Goal: Information Seeking & Learning: Learn about a topic

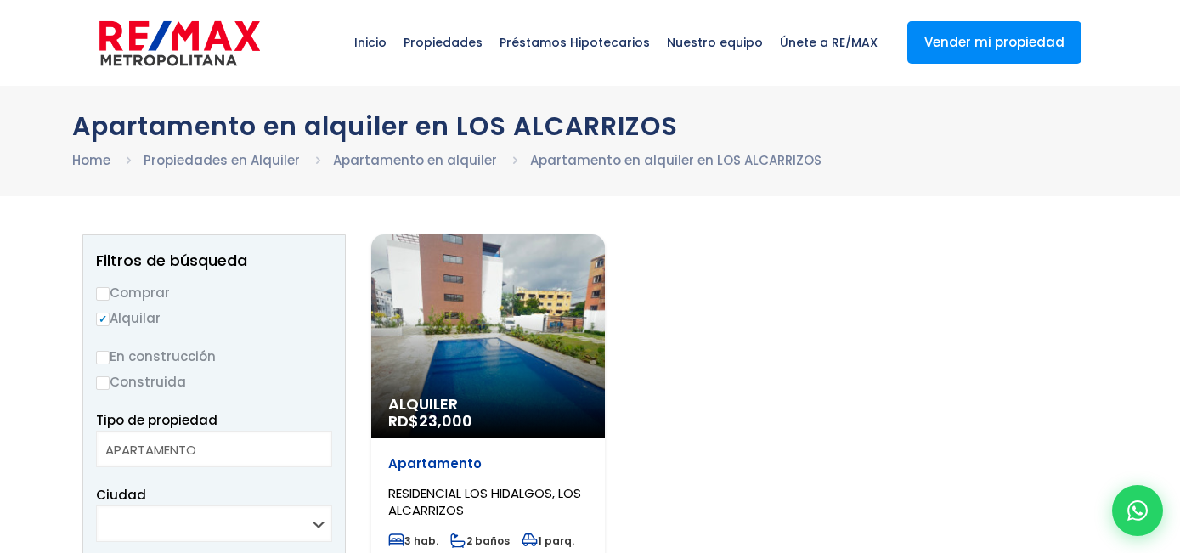
select select
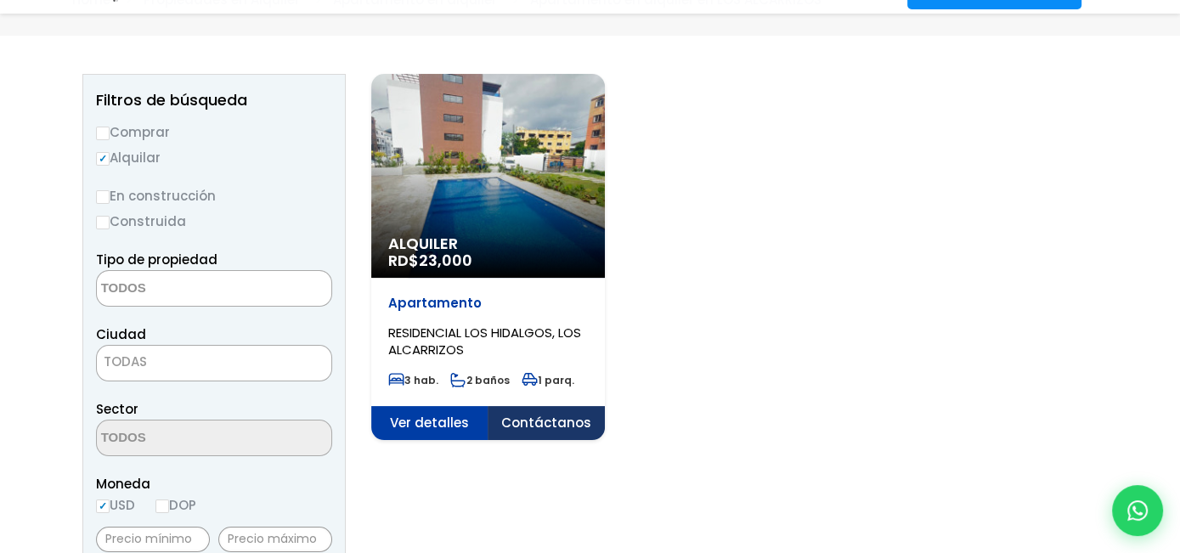
scroll to position [170, 0]
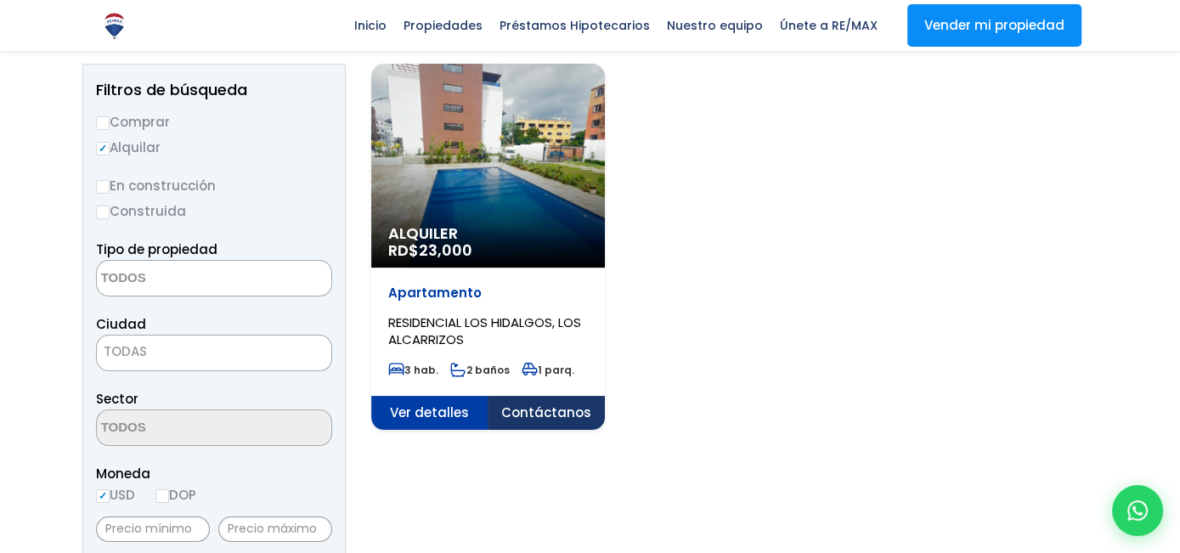
click at [524, 118] on div "Alquiler RD$ 23,000" at bounding box center [488, 166] width 234 height 204
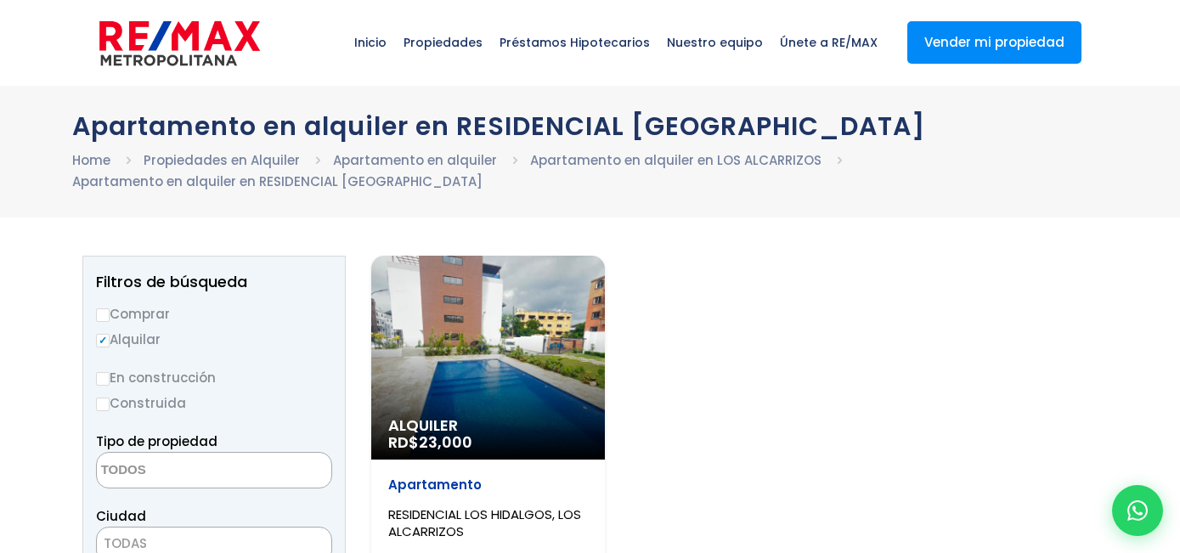
select select
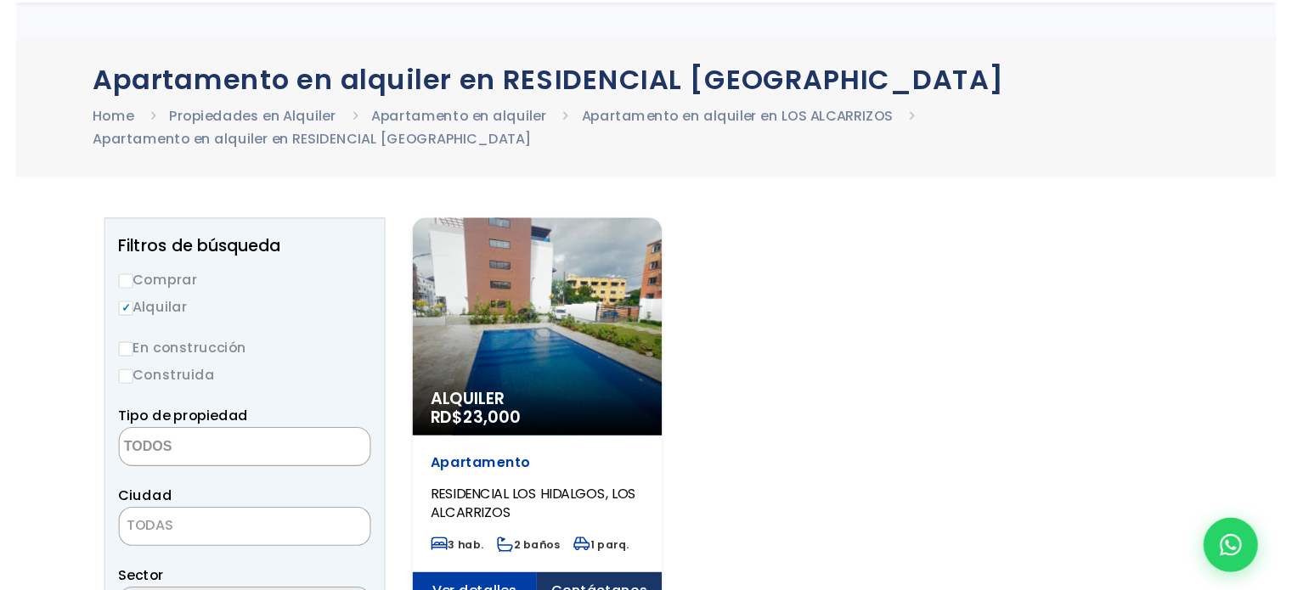
scroll to position [170, 0]
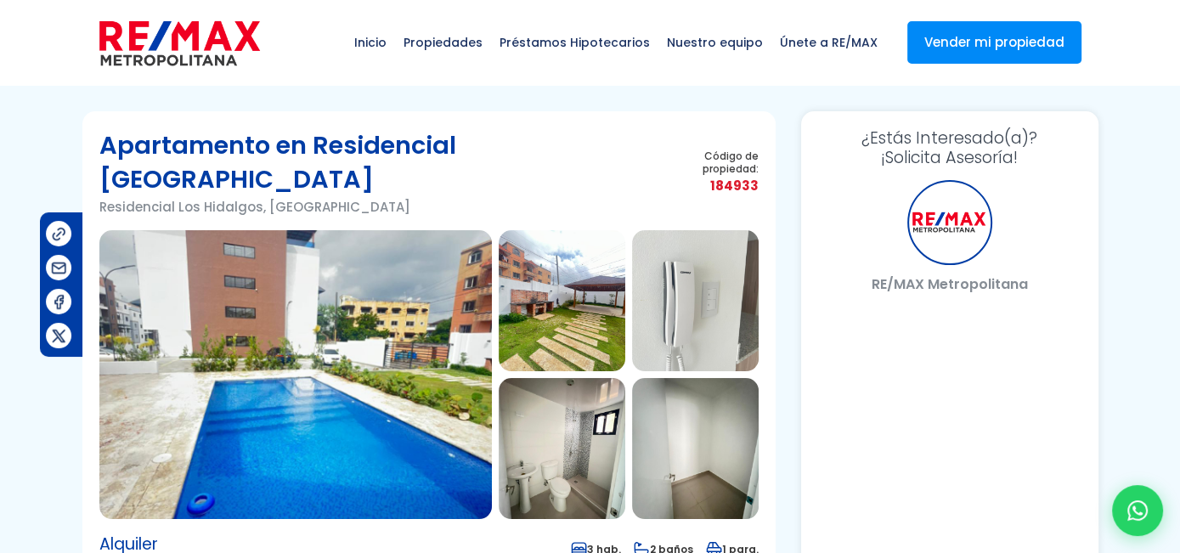
select select "DO"
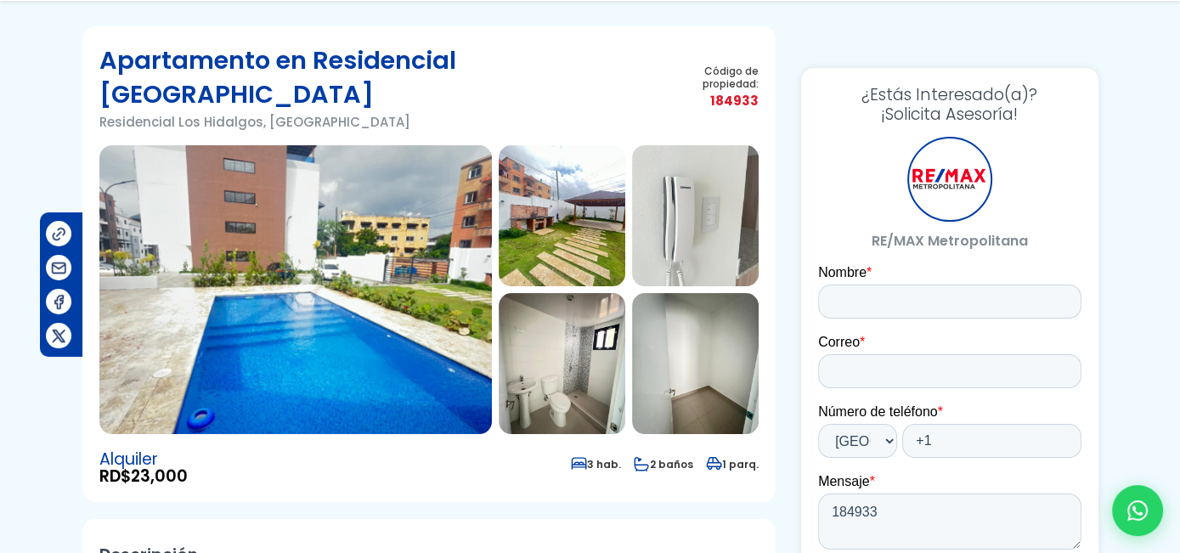
scroll to position [85, 0]
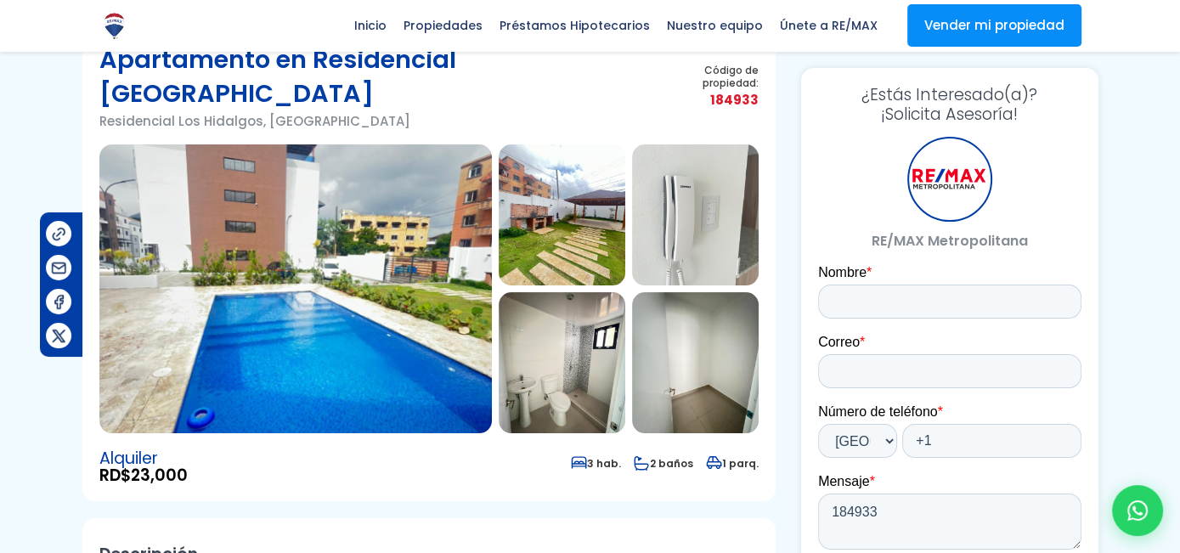
click at [319, 218] on img at bounding box center [295, 288] width 392 height 289
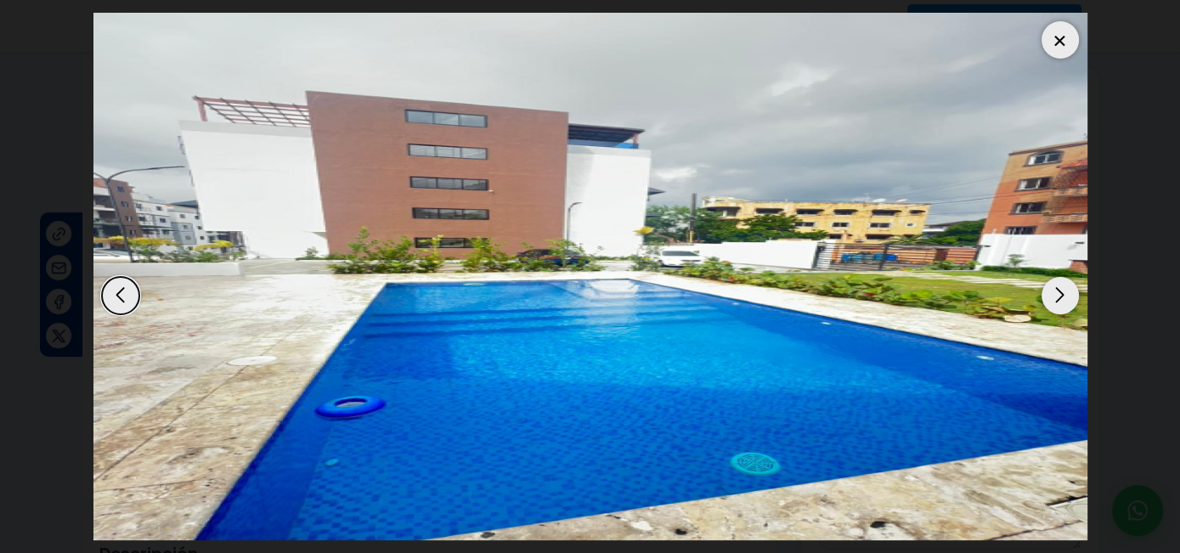
click at [1058, 295] on div "Next slide" at bounding box center [1059, 295] width 37 height 37
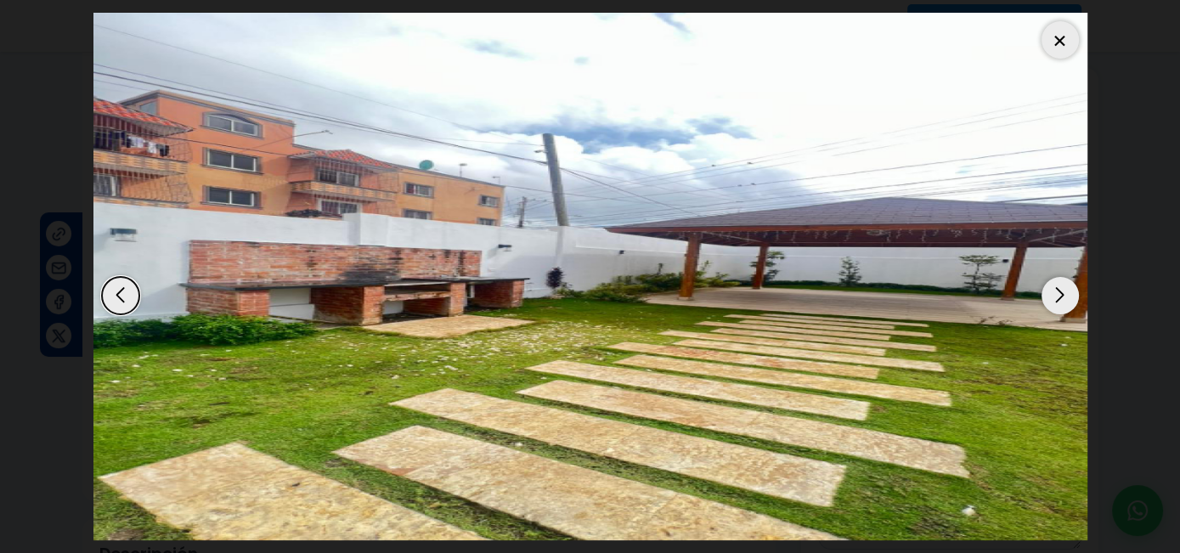
click at [1058, 295] on div "Next slide" at bounding box center [1059, 295] width 37 height 37
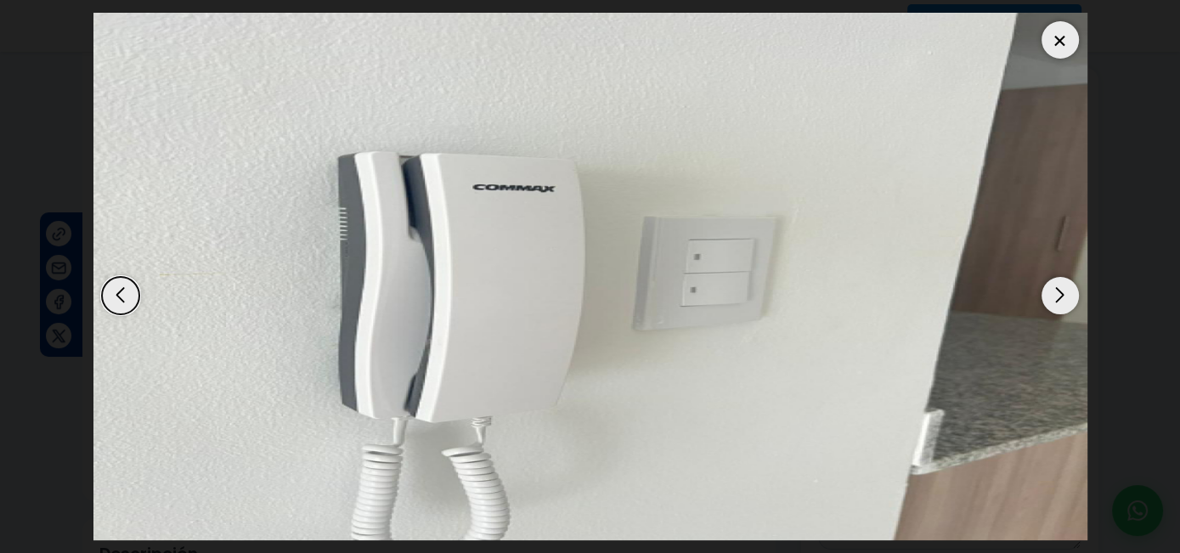
click at [1058, 295] on div "Next slide" at bounding box center [1059, 295] width 37 height 37
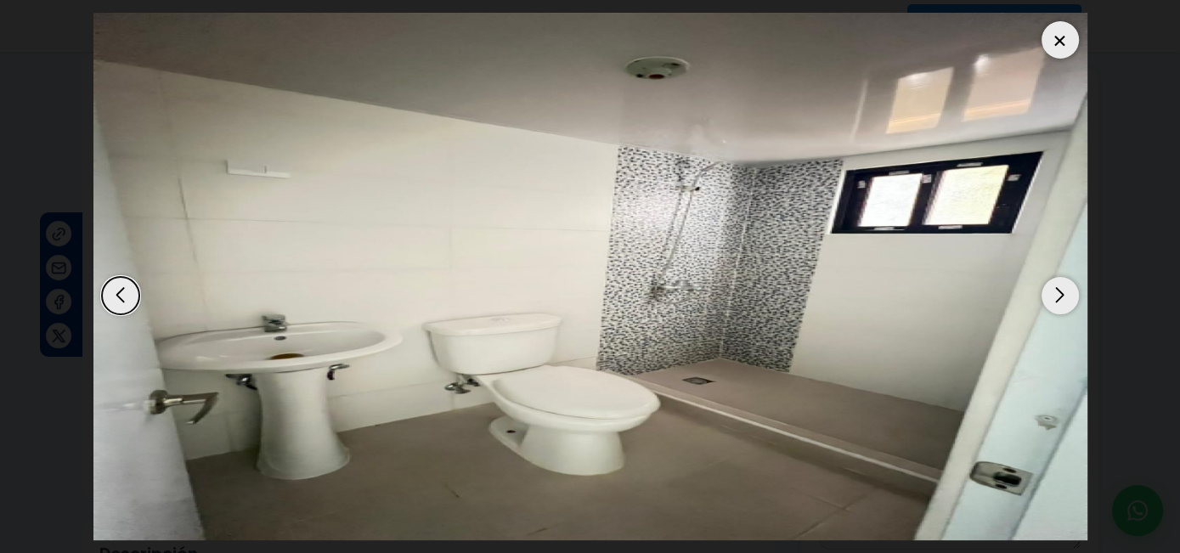
click at [1058, 295] on div "Next slide" at bounding box center [1059, 295] width 37 height 37
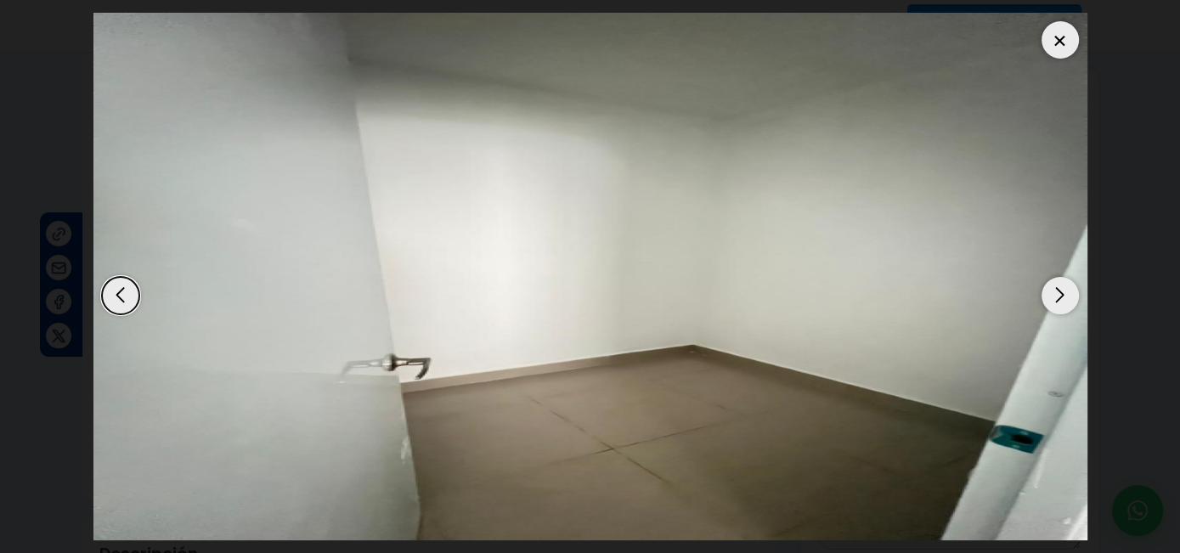
click at [1058, 295] on div "Next slide" at bounding box center [1059, 295] width 37 height 37
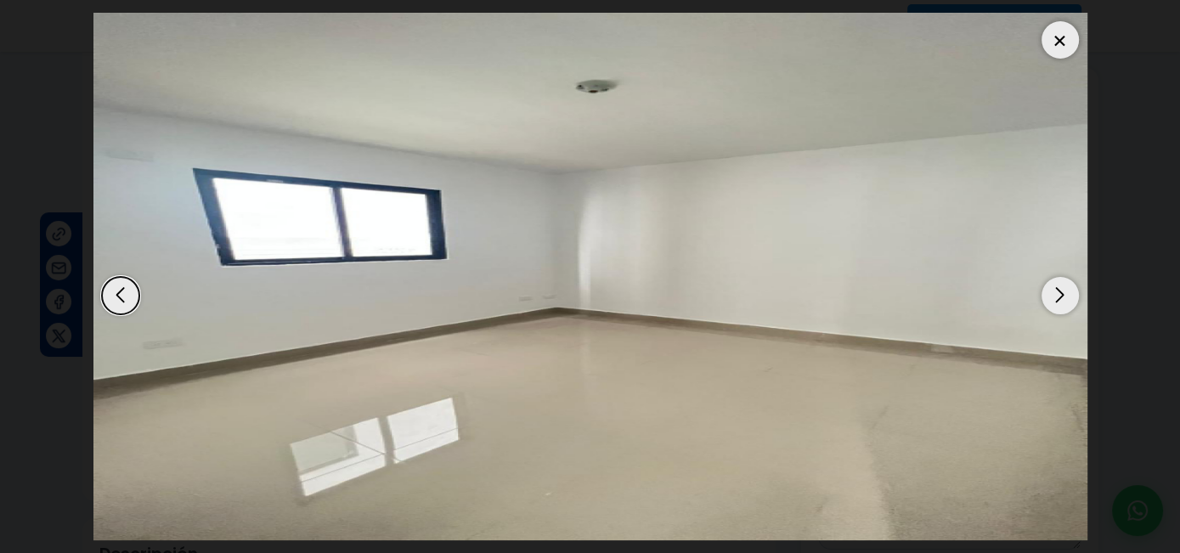
click at [1058, 295] on div "Next slide" at bounding box center [1059, 295] width 37 height 37
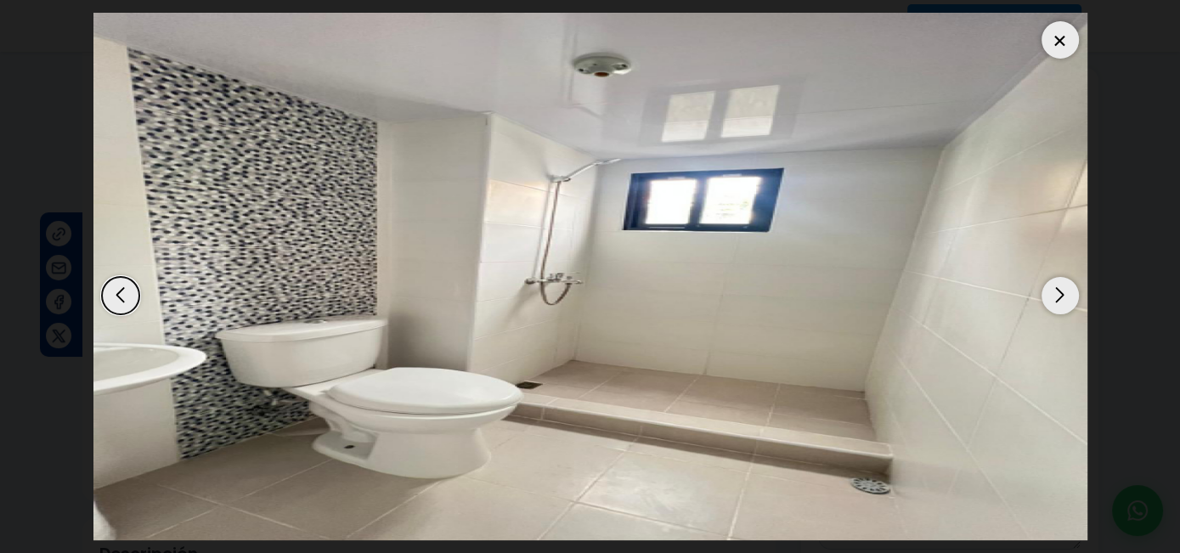
click at [1058, 295] on div "Next slide" at bounding box center [1059, 295] width 37 height 37
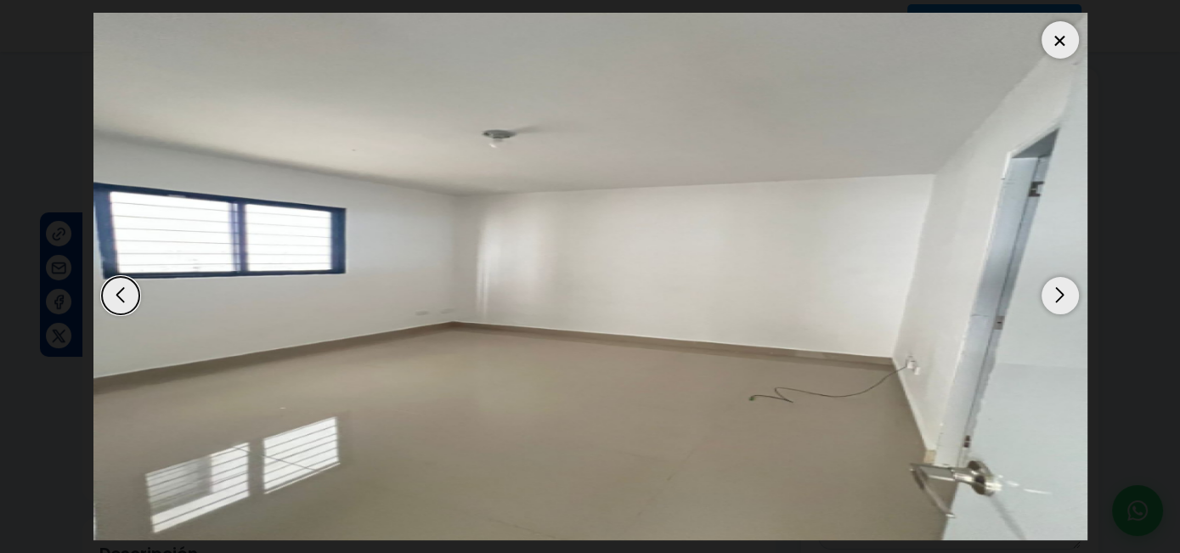
click at [1058, 295] on div "Next slide" at bounding box center [1059, 295] width 37 height 37
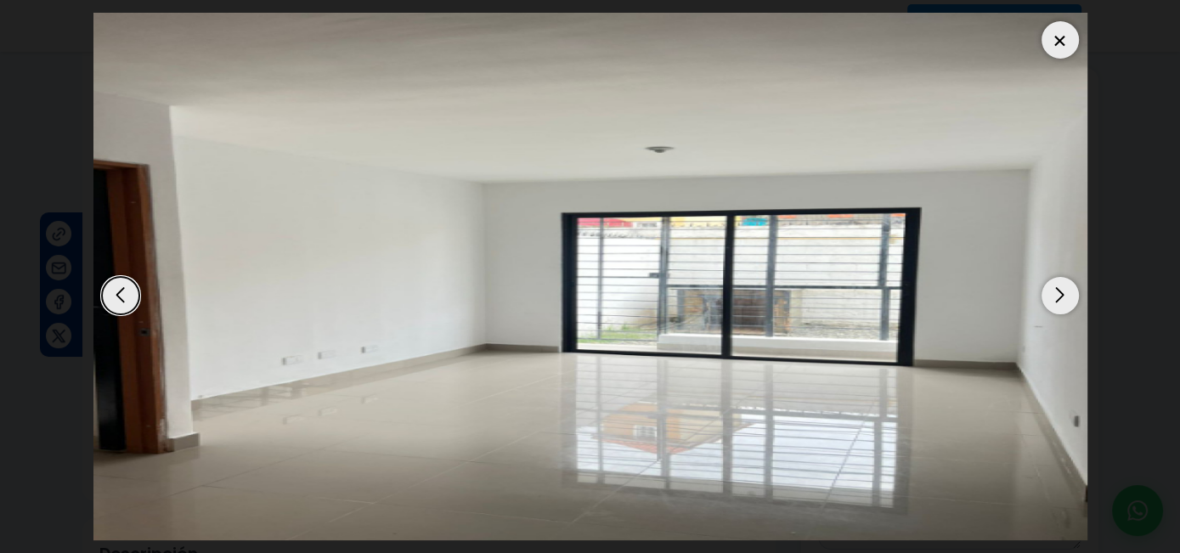
click at [1058, 295] on div "Next slide" at bounding box center [1059, 295] width 37 height 37
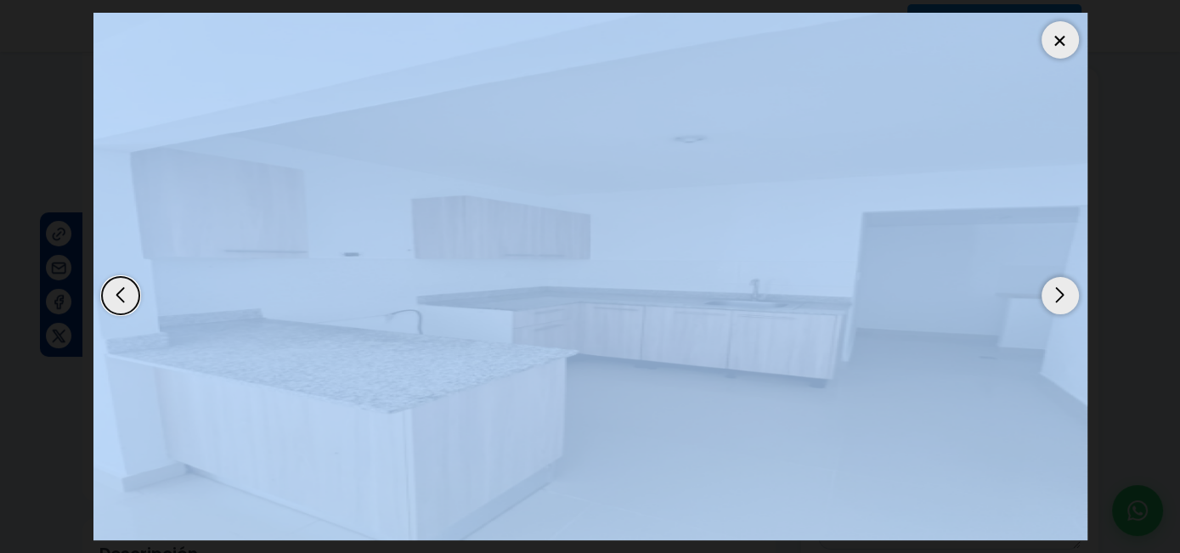
click at [1058, 295] on div "Next slide" at bounding box center [1059, 295] width 37 height 37
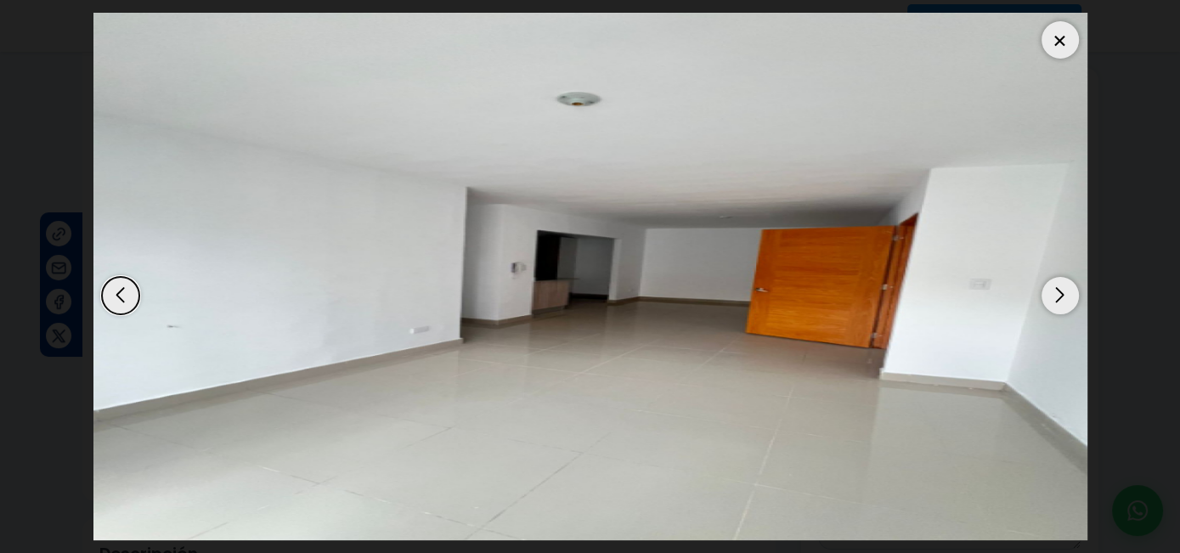
click at [1100, 200] on dialog at bounding box center [590, 276] width 1019 height 553
click at [1066, 301] on div "Next slide" at bounding box center [1059, 295] width 37 height 37
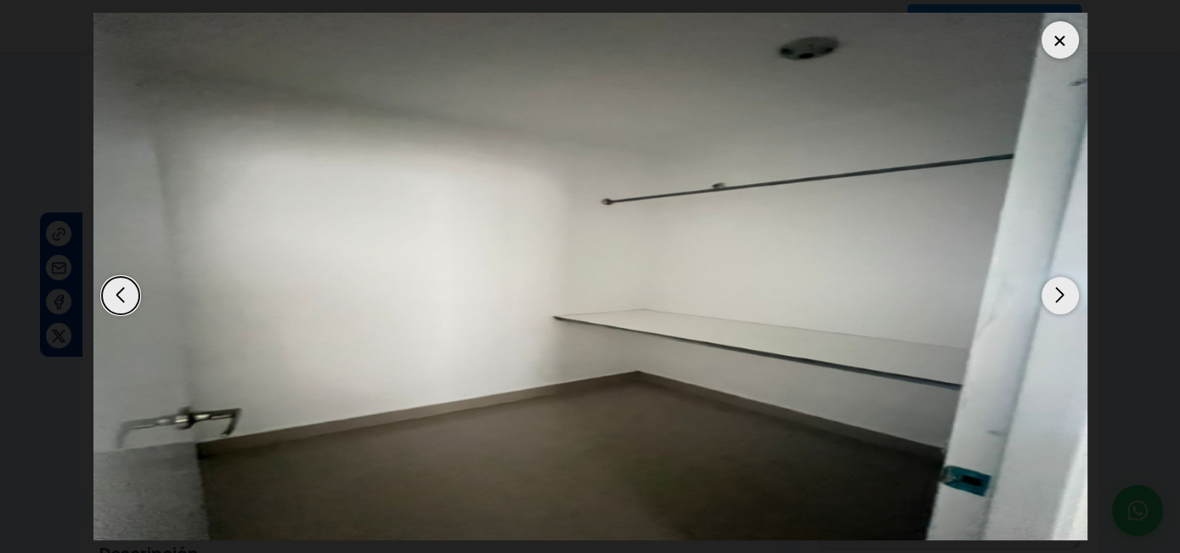
click at [1066, 301] on div "Next slide" at bounding box center [1059, 295] width 37 height 37
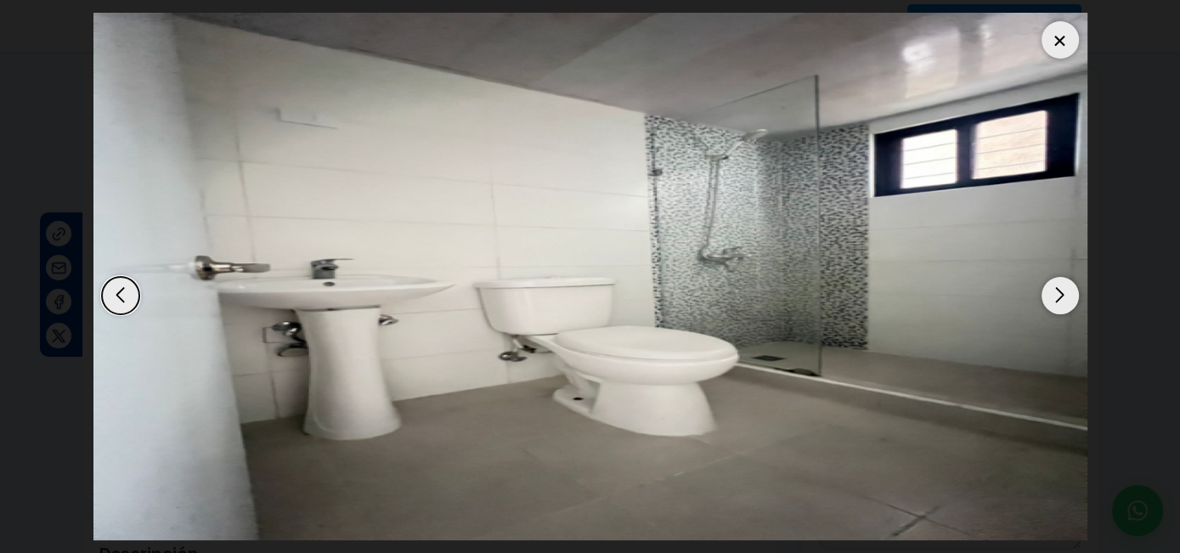
click at [1066, 301] on div "Next slide" at bounding box center [1059, 295] width 37 height 37
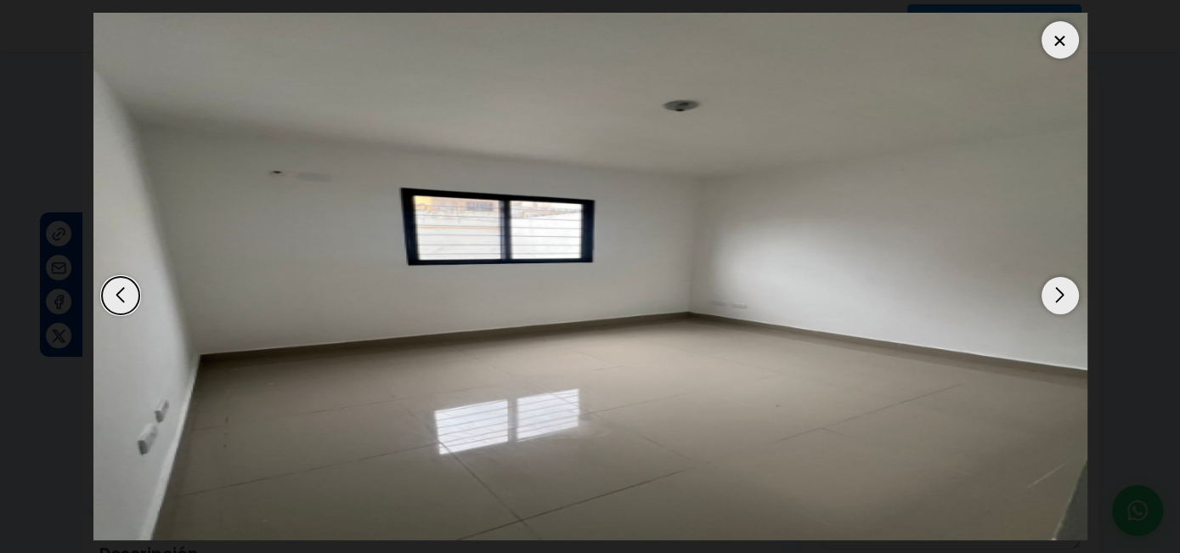
click at [1066, 301] on div "Next slide" at bounding box center [1059, 295] width 37 height 37
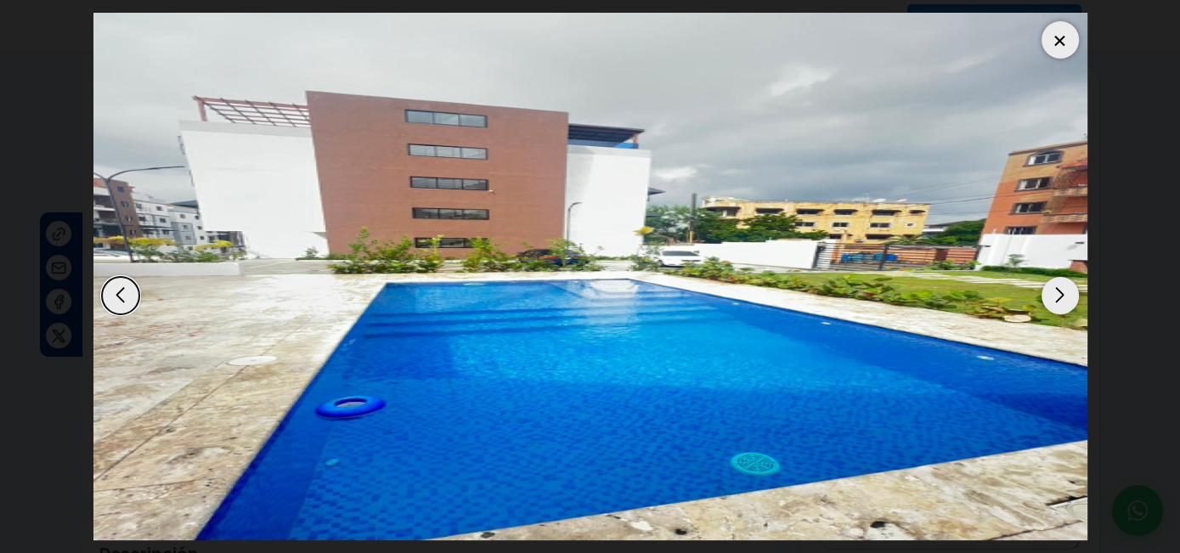
click at [1066, 301] on div "Next slide" at bounding box center [1059, 295] width 37 height 37
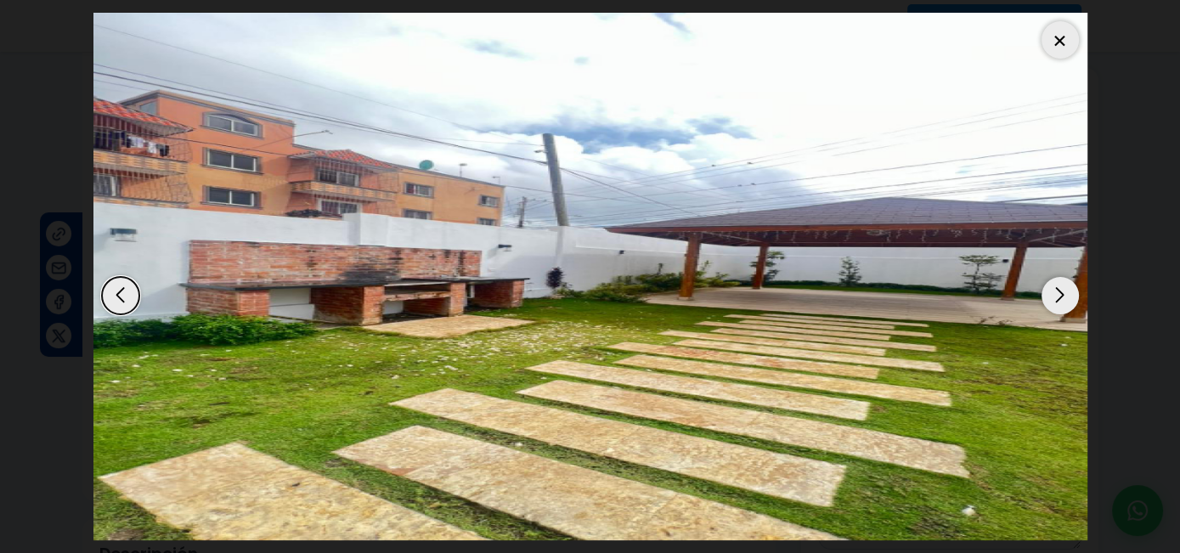
click at [1066, 301] on div "Next slide" at bounding box center [1059, 295] width 37 height 37
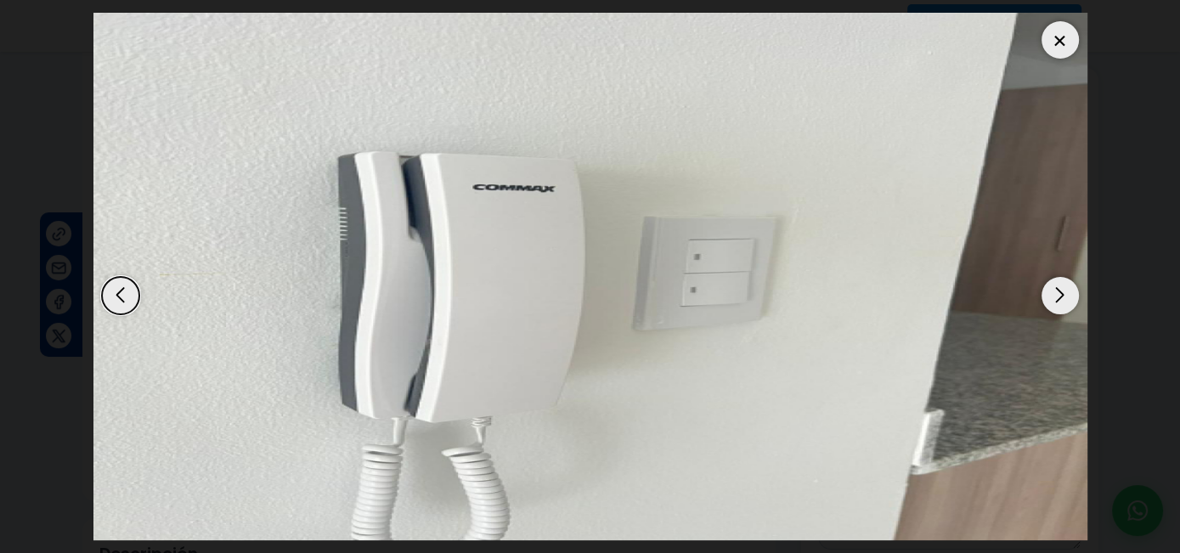
click at [1066, 300] on div "Next slide" at bounding box center [1059, 295] width 37 height 37
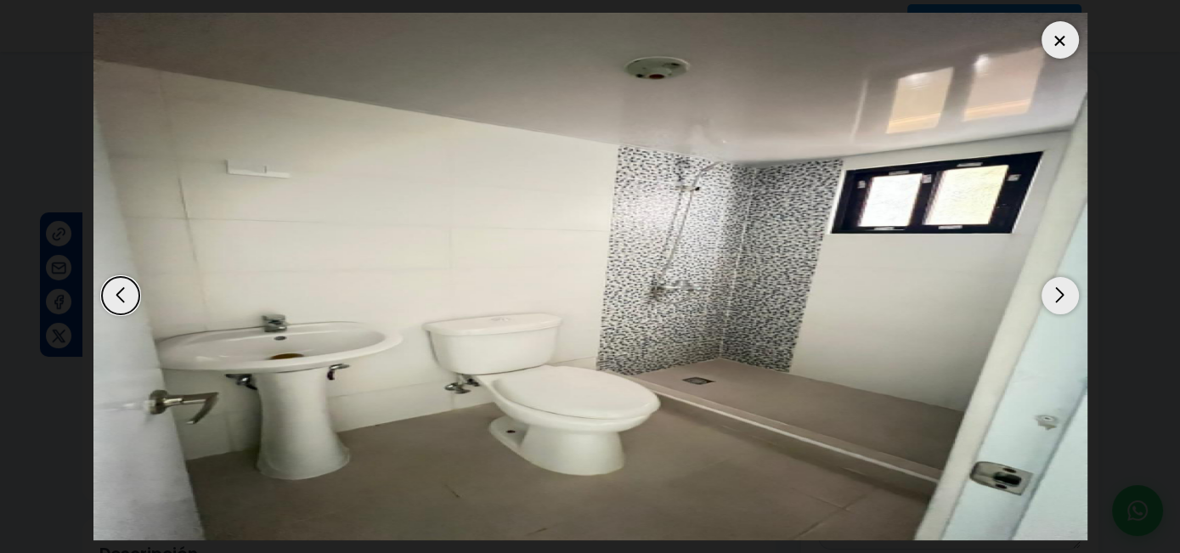
click at [1066, 300] on div "Next slide" at bounding box center [1059, 295] width 37 height 37
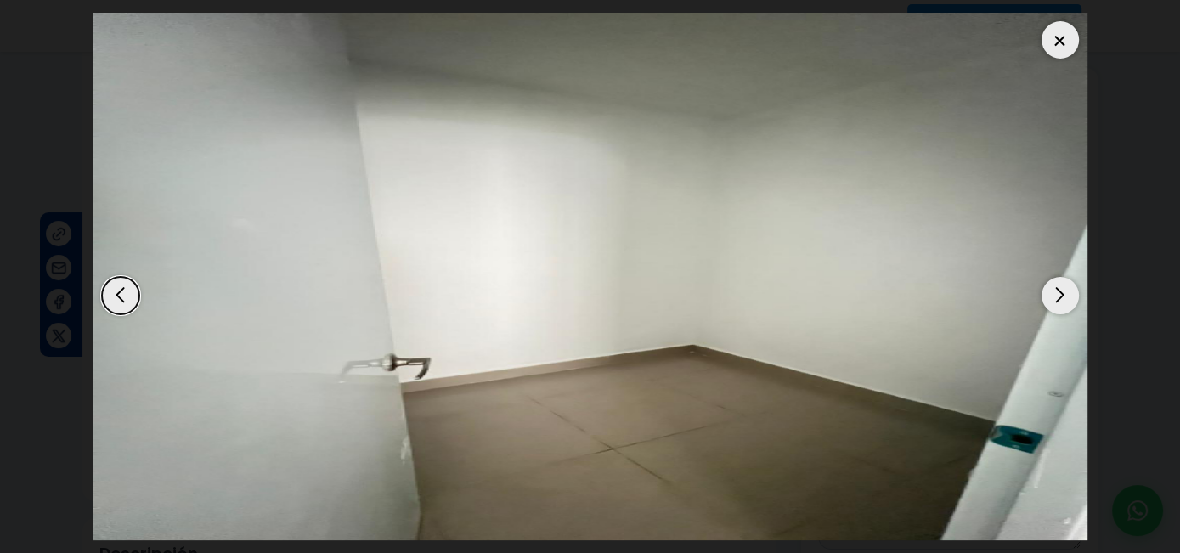
click at [1066, 300] on div "Next slide" at bounding box center [1059, 295] width 37 height 37
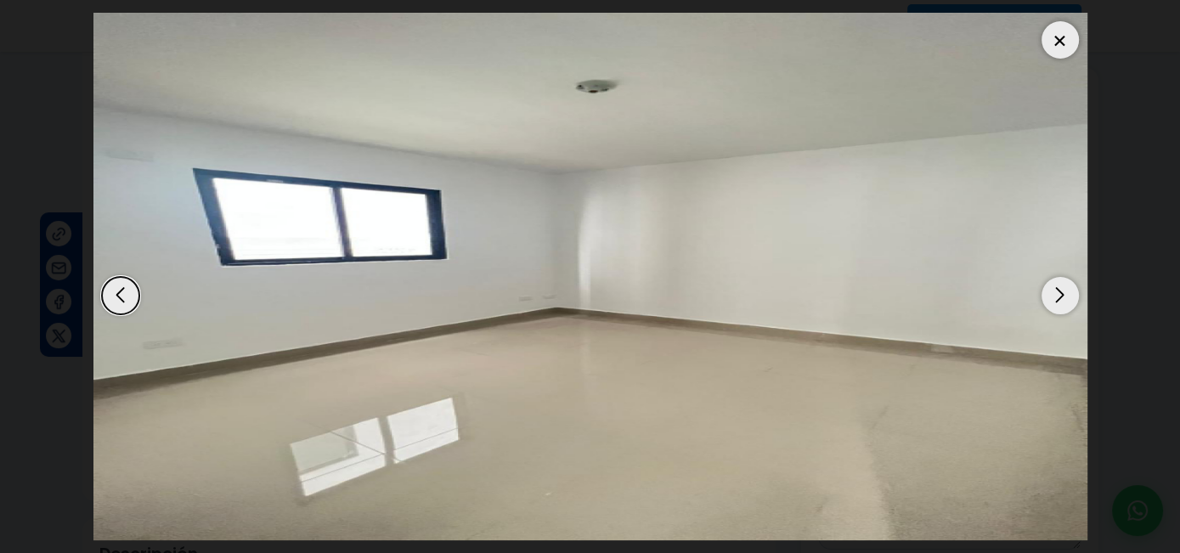
click at [1066, 300] on div "Next slide" at bounding box center [1059, 295] width 37 height 37
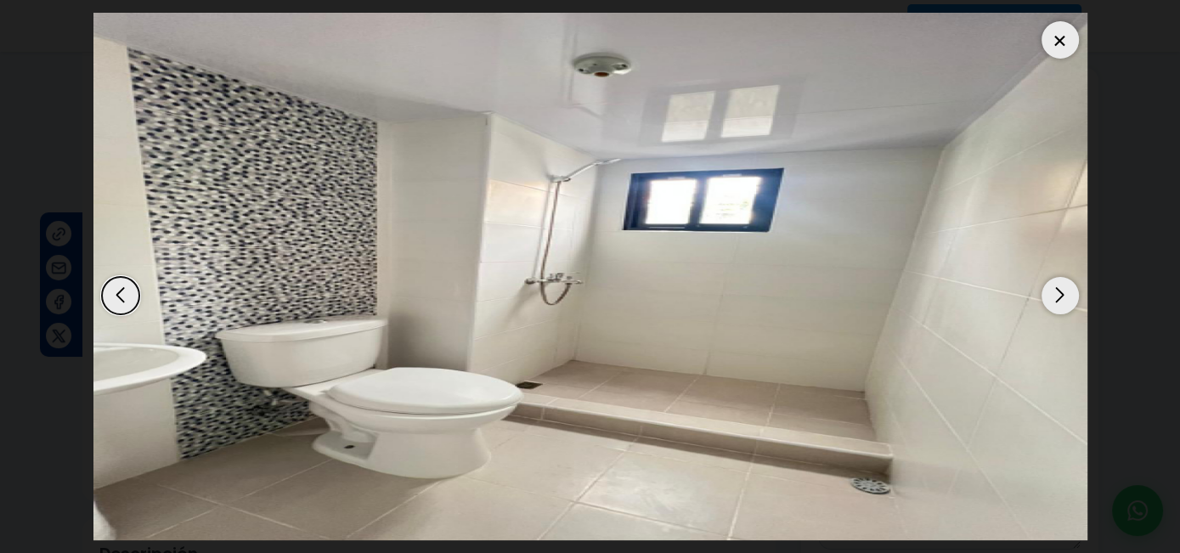
click at [1066, 300] on div "Next slide" at bounding box center [1059, 295] width 37 height 37
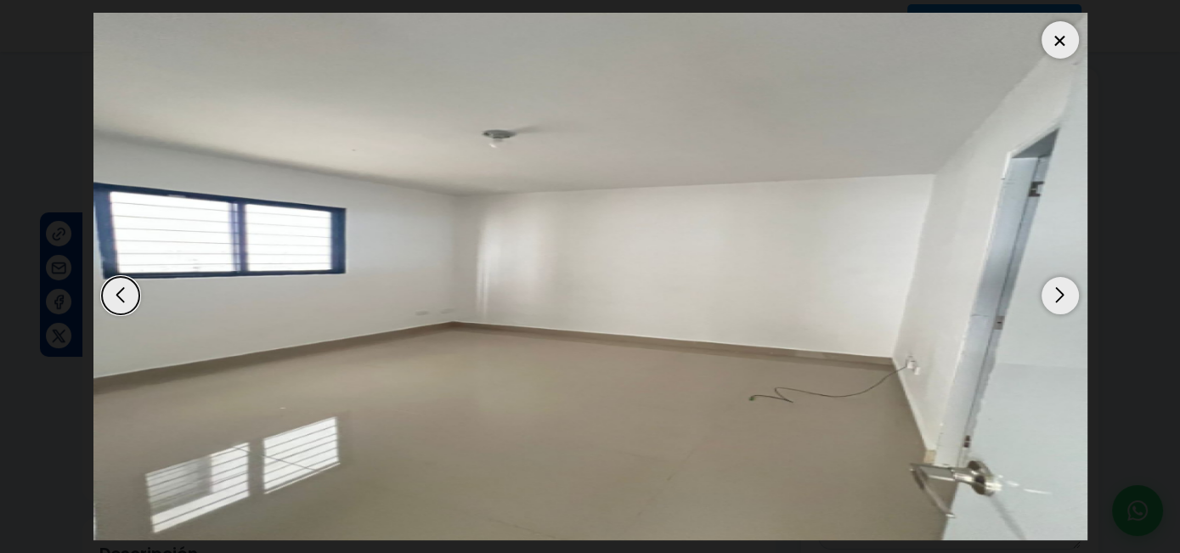
click at [1066, 300] on div "Next slide" at bounding box center [1059, 295] width 37 height 37
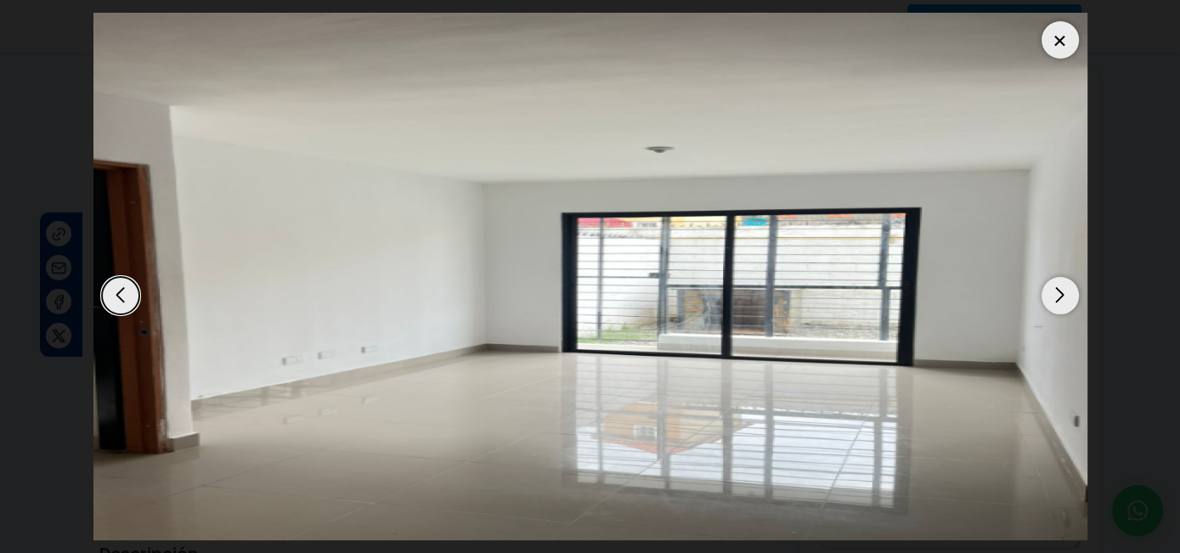
click at [104, 302] on div at bounding box center [590, 277] width 994 height 528
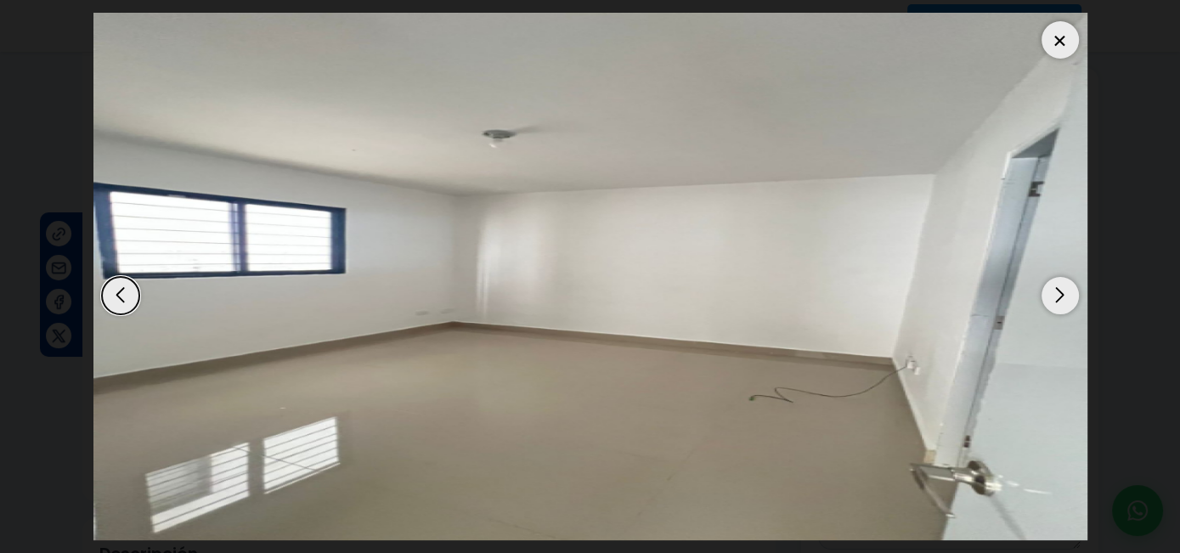
click at [1064, 44] on div at bounding box center [1059, 39] width 37 height 37
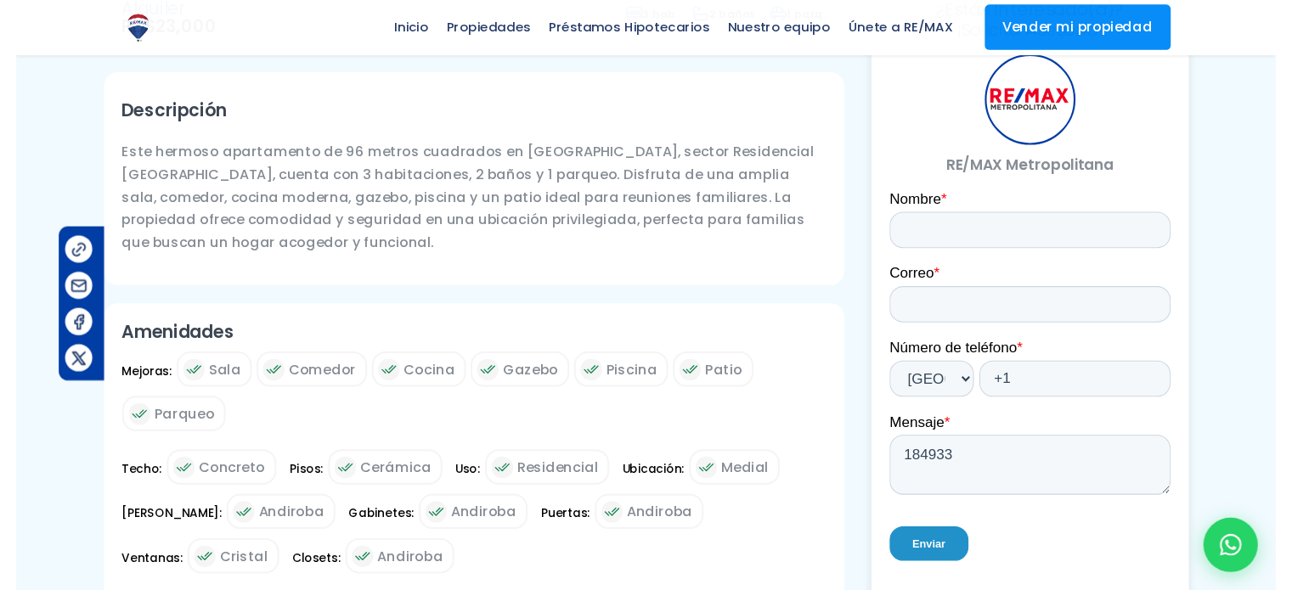
scroll to position [527, 0]
